Goal: Find specific page/section: Find specific page/section

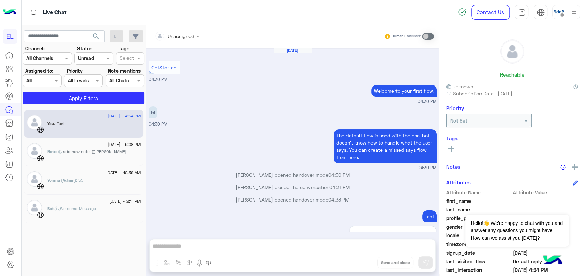
scroll to position [141, 0]
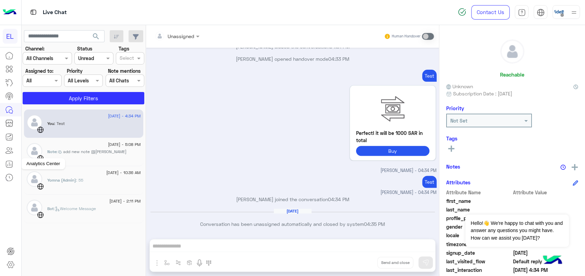
click at [10, 165] on icon at bounding box center [9, 164] width 8 height 8
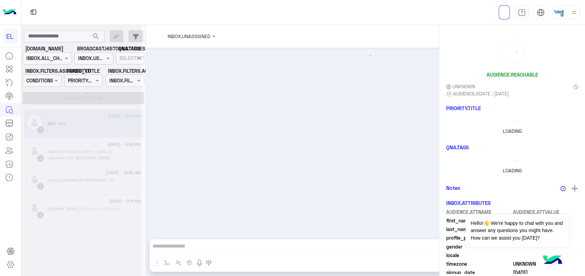
click at [11, 166] on icon at bounding box center [9, 164] width 8 height 8
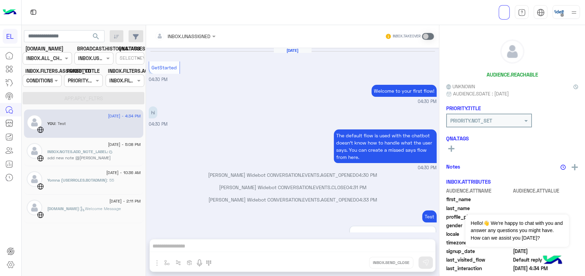
scroll to position [141, 0]
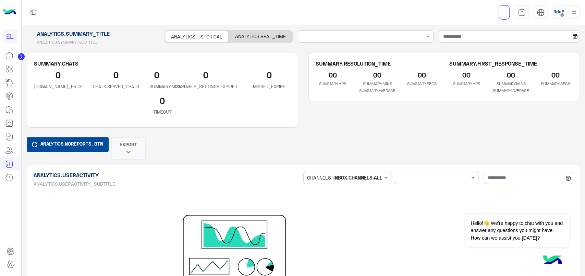
click at [282, 34] on div "ANALYTICS.REAL_TIME" at bounding box center [261, 37] width 64 height 12
